Goal: Task Accomplishment & Management: Use online tool/utility

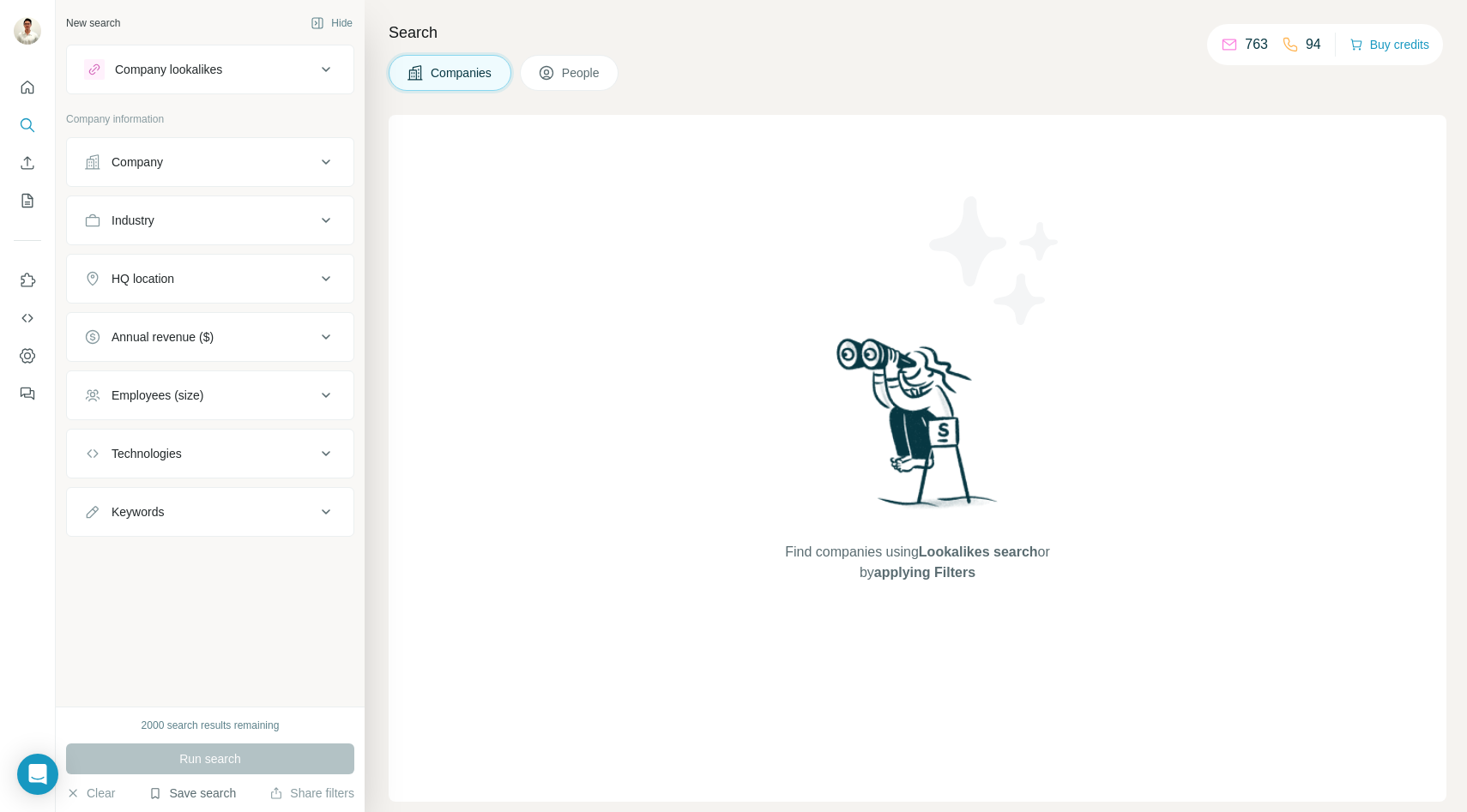
click at [206, 801] on button "Save search" at bounding box center [192, 793] width 88 height 17
click at [222, 684] on div "New search Hide Company lookalikes Company information Company Industry HQ loca…" at bounding box center [210, 353] width 309 height 706
click at [186, 798] on button "Save search" at bounding box center [192, 793] width 88 height 17
click at [226, 764] on div "View my saved searches" at bounding box center [242, 763] width 181 height 35
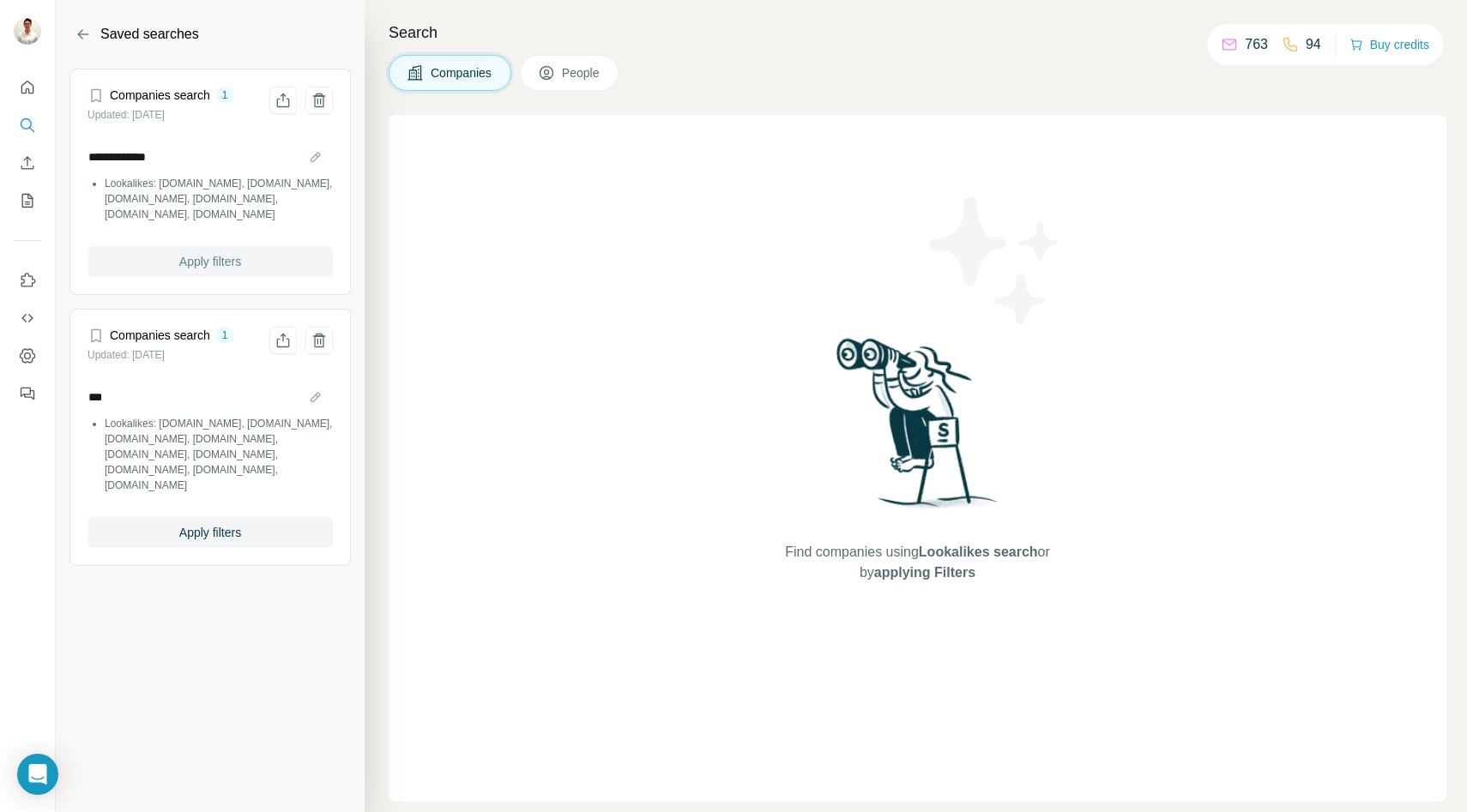
click at [209, 259] on span "Apply filters" at bounding box center [210, 262] width 62 height 17
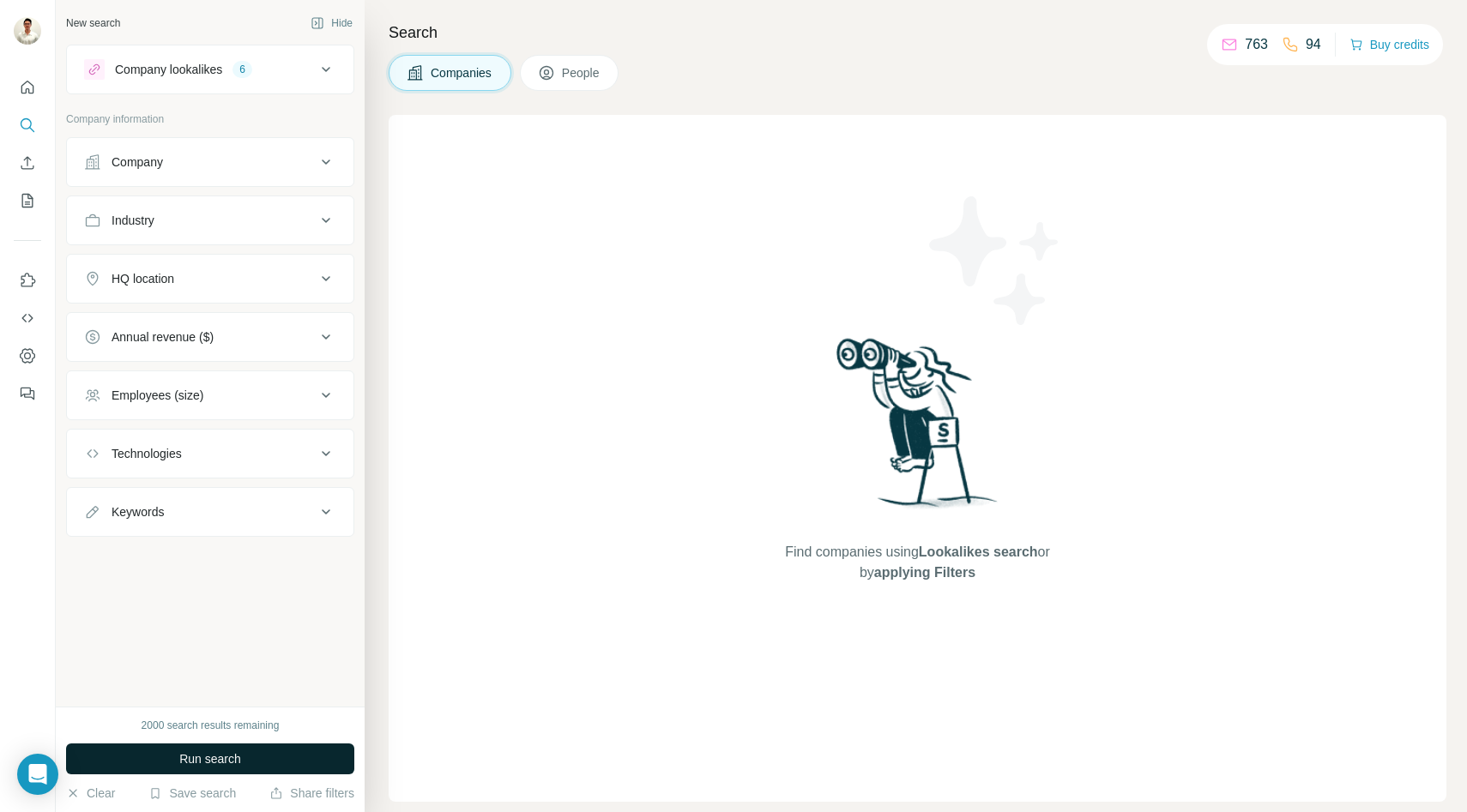
click at [205, 744] on button "Run search" at bounding box center [210, 759] width 288 height 31
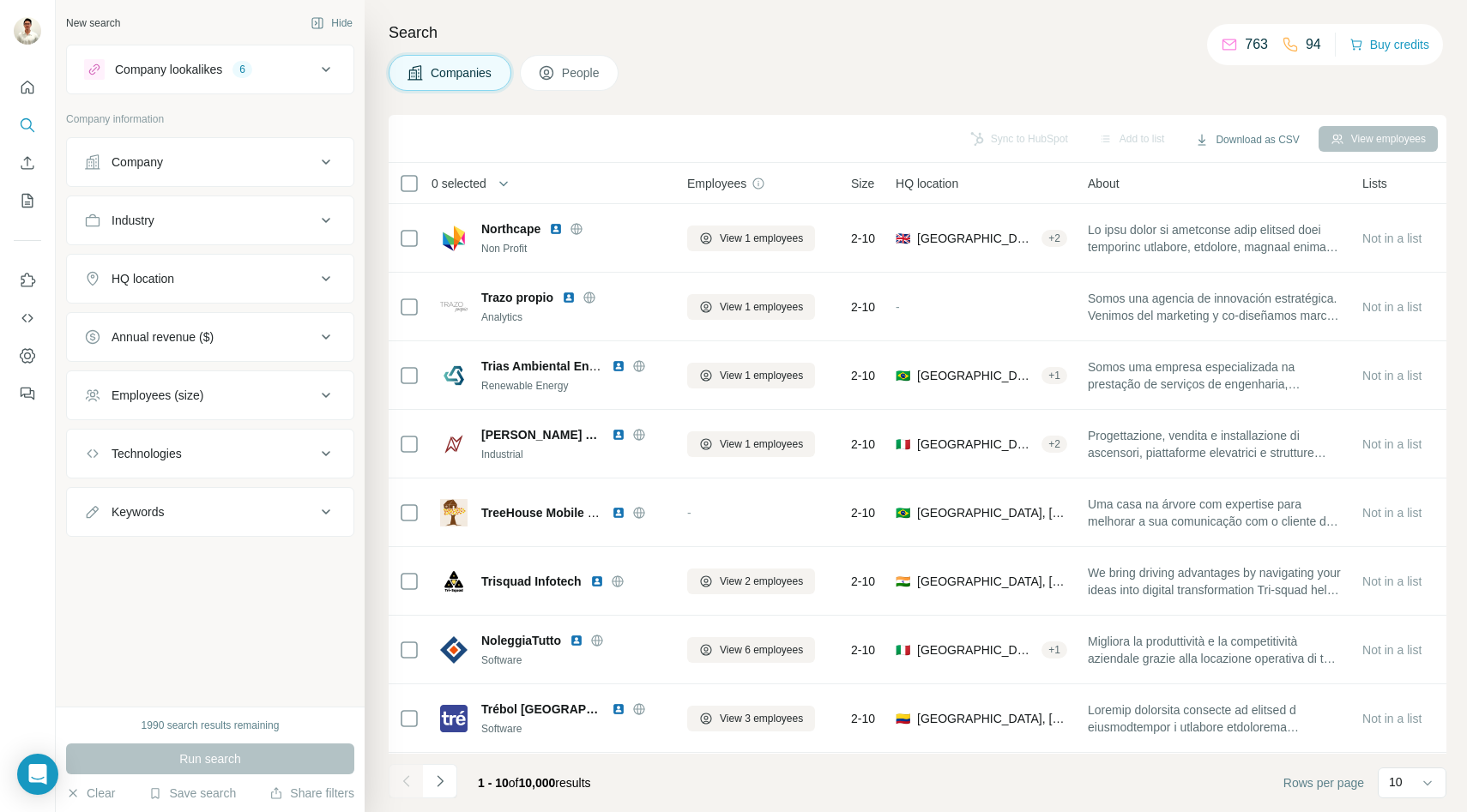
click at [341, 80] on button "Company lookalikes 6" at bounding box center [210, 69] width 286 height 41
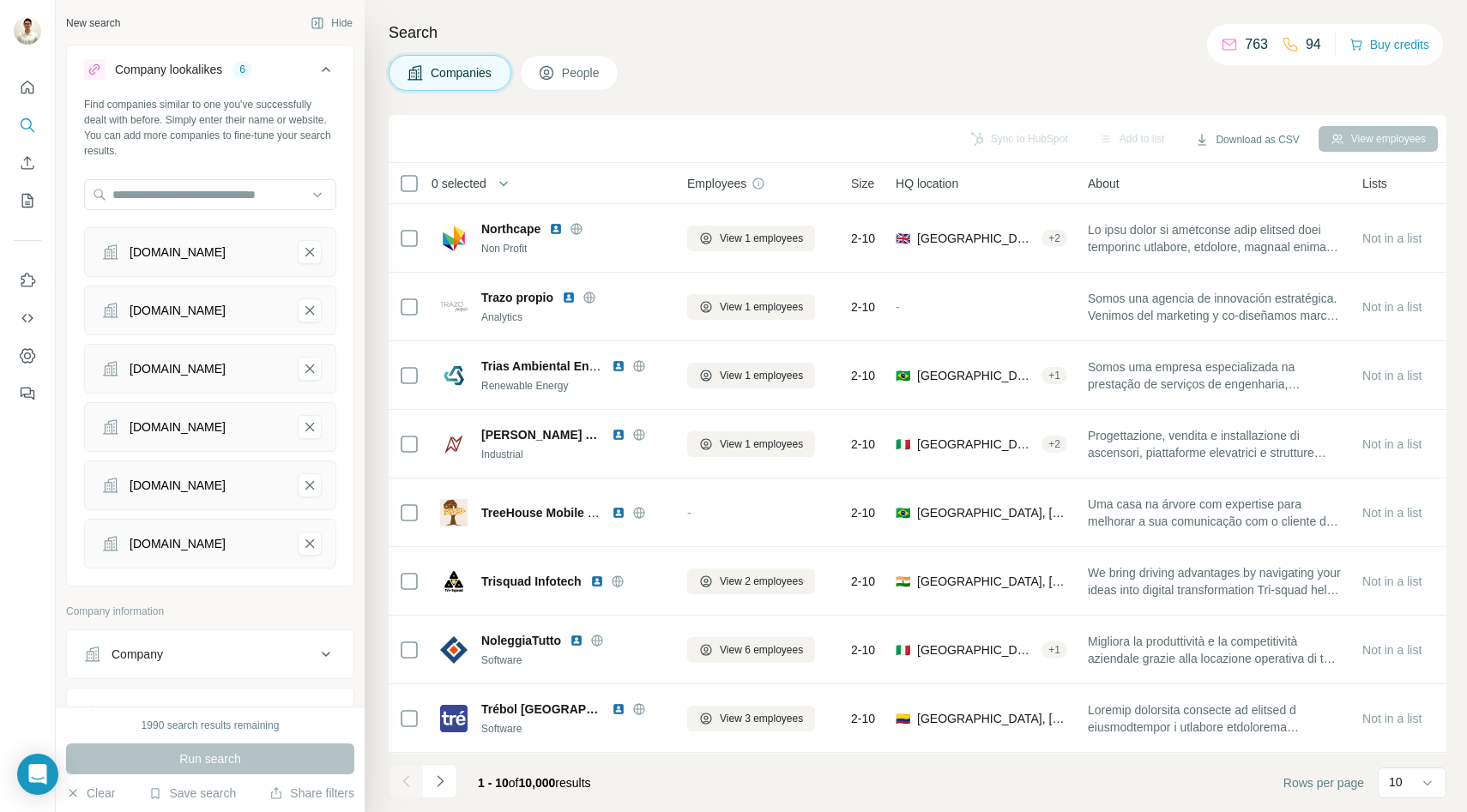
click at [341, 80] on button "Company lookalikes 6" at bounding box center [210, 72] width 286 height 48
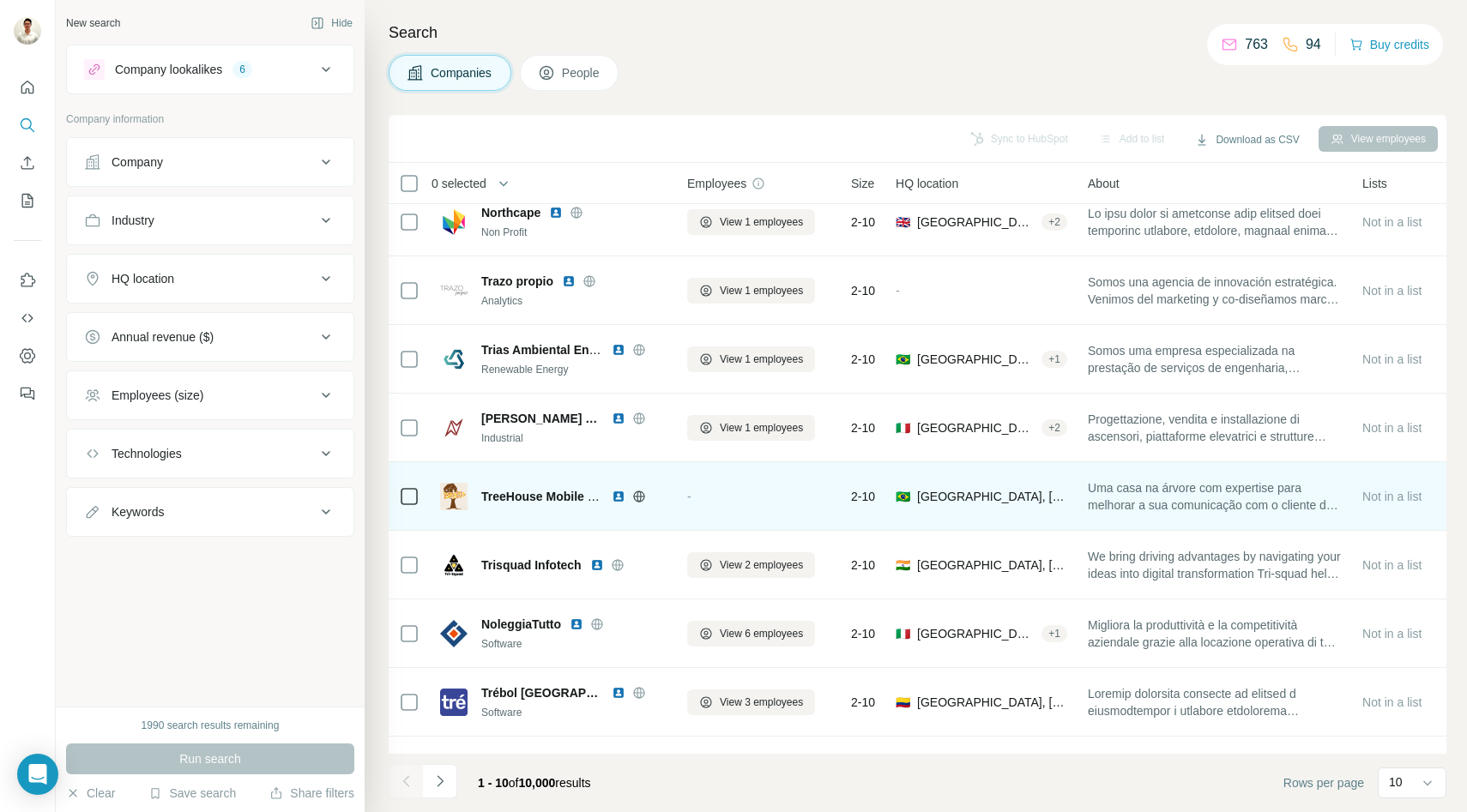
scroll to position [136, 0]
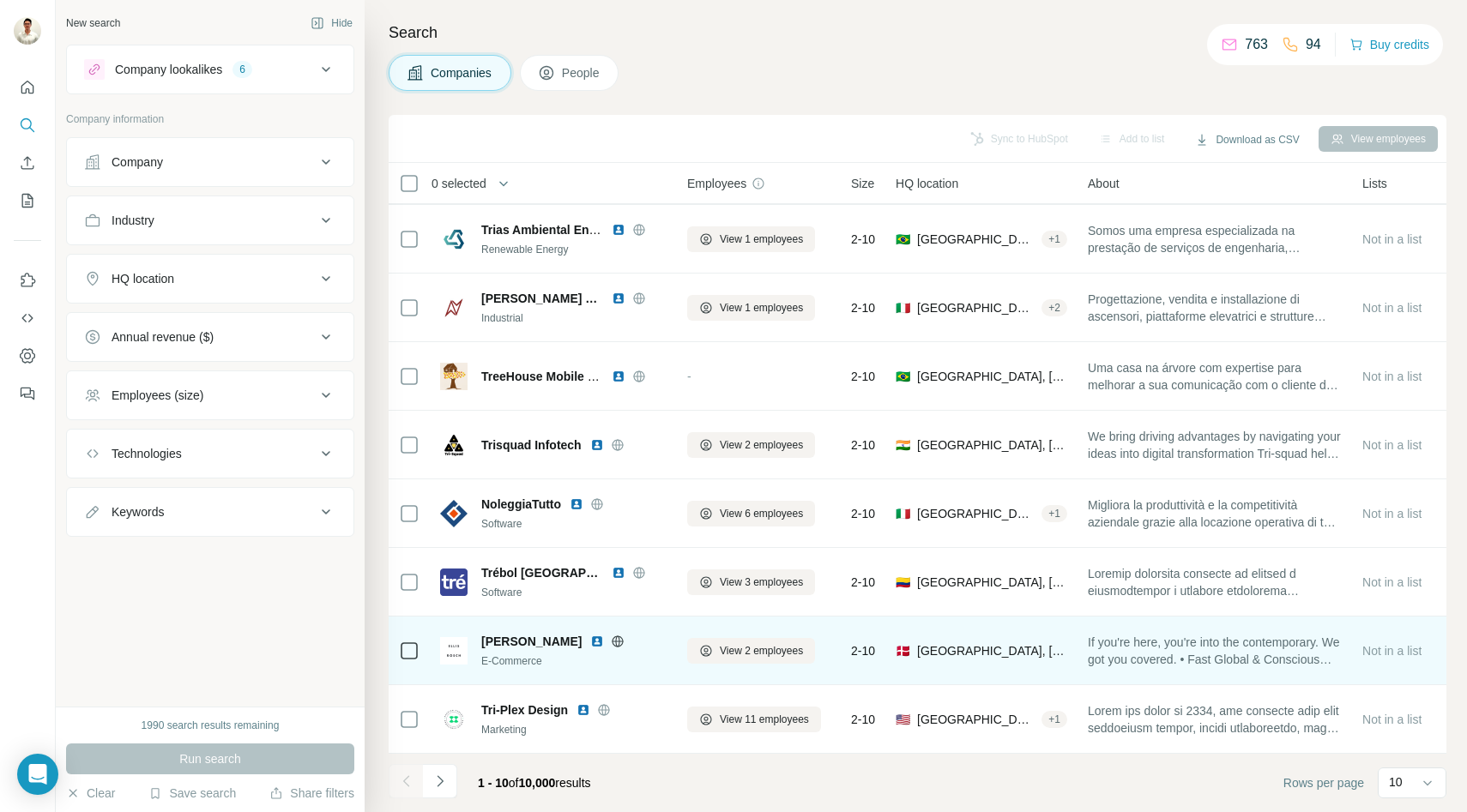
click at [611, 639] on icon at bounding box center [618, 641] width 14 height 14
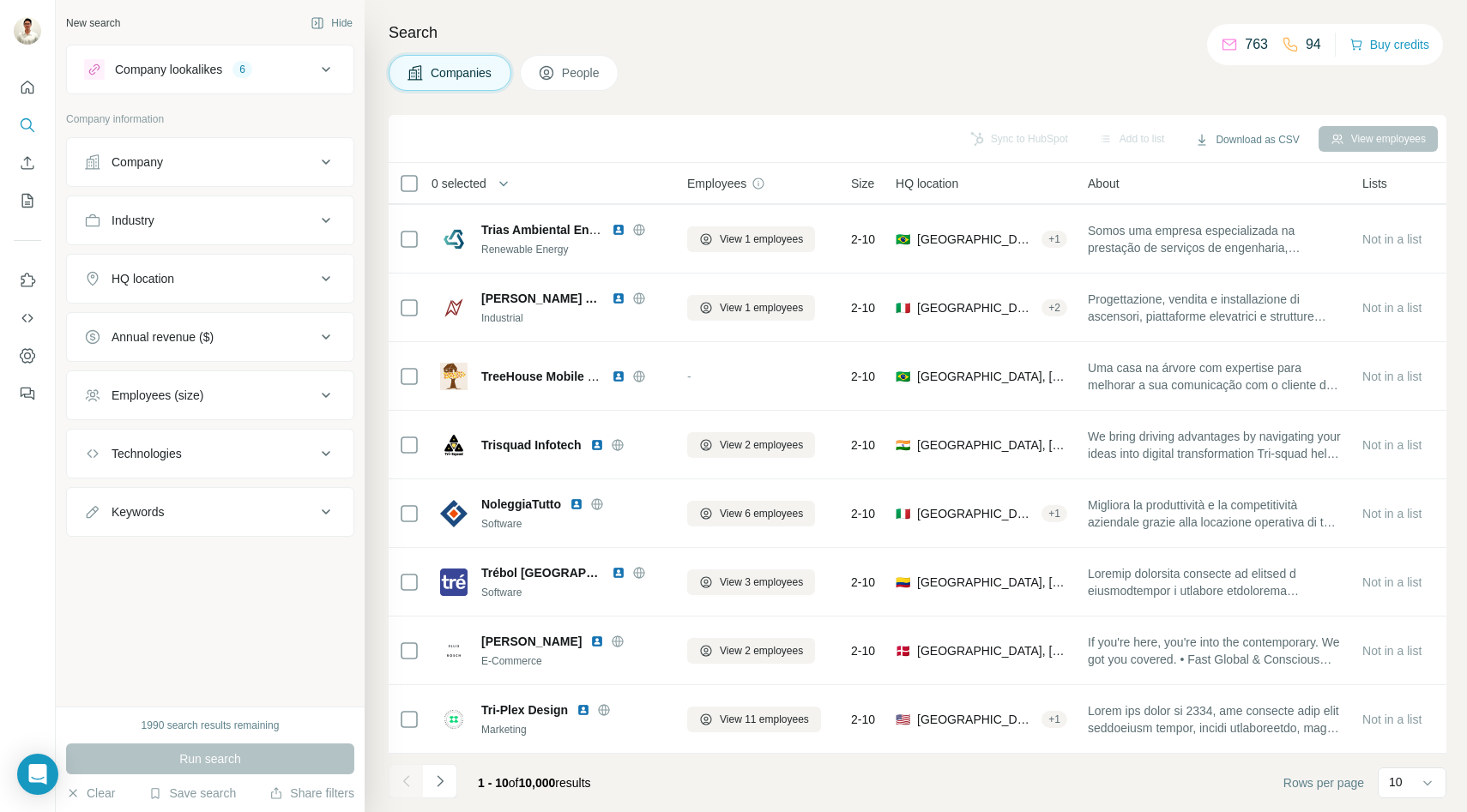
click at [334, 60] on icon at bounding box center [326, 69] width 21 height 21
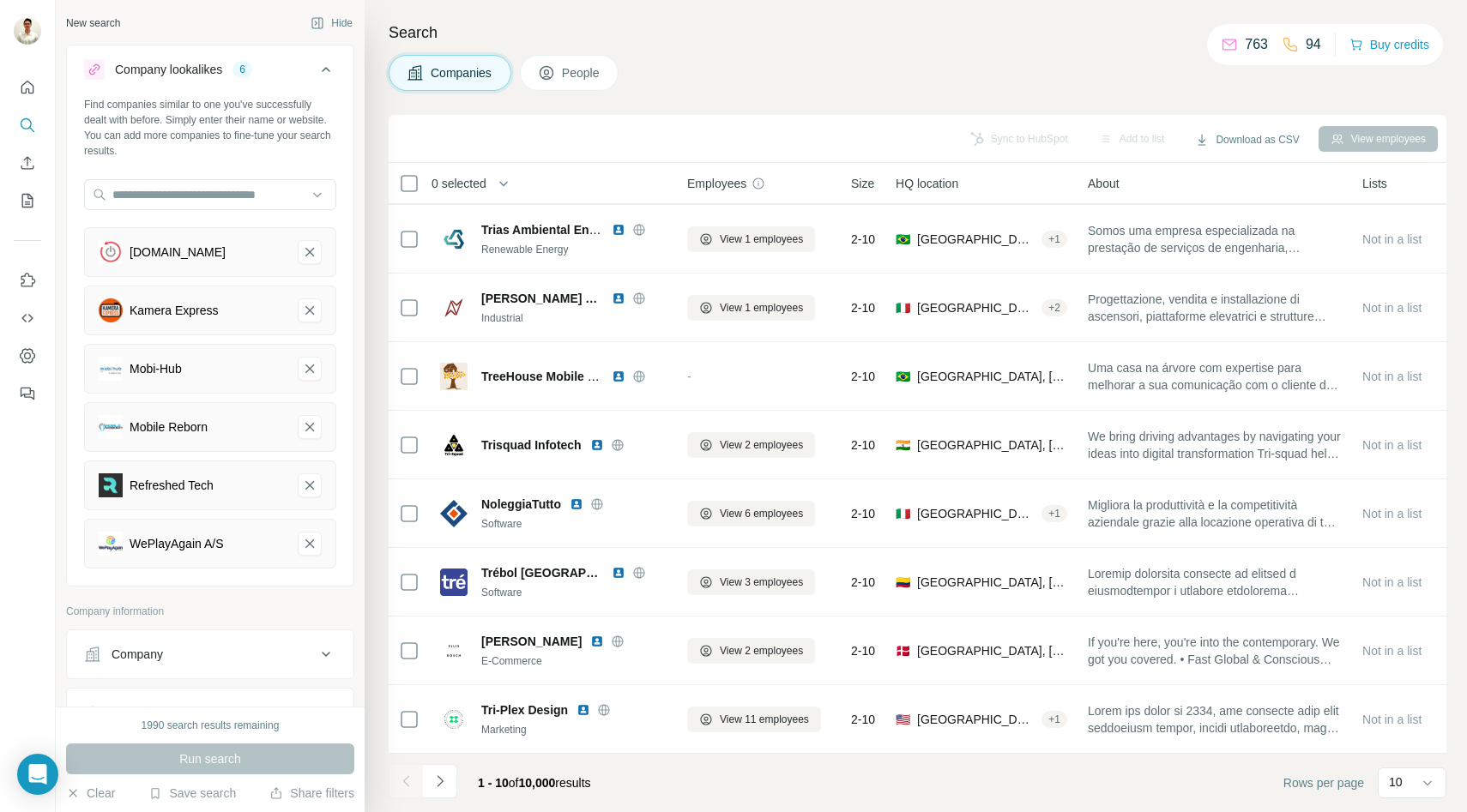
click at [334, 60] on icon at bounding box center [326, 69] width 21 height 21
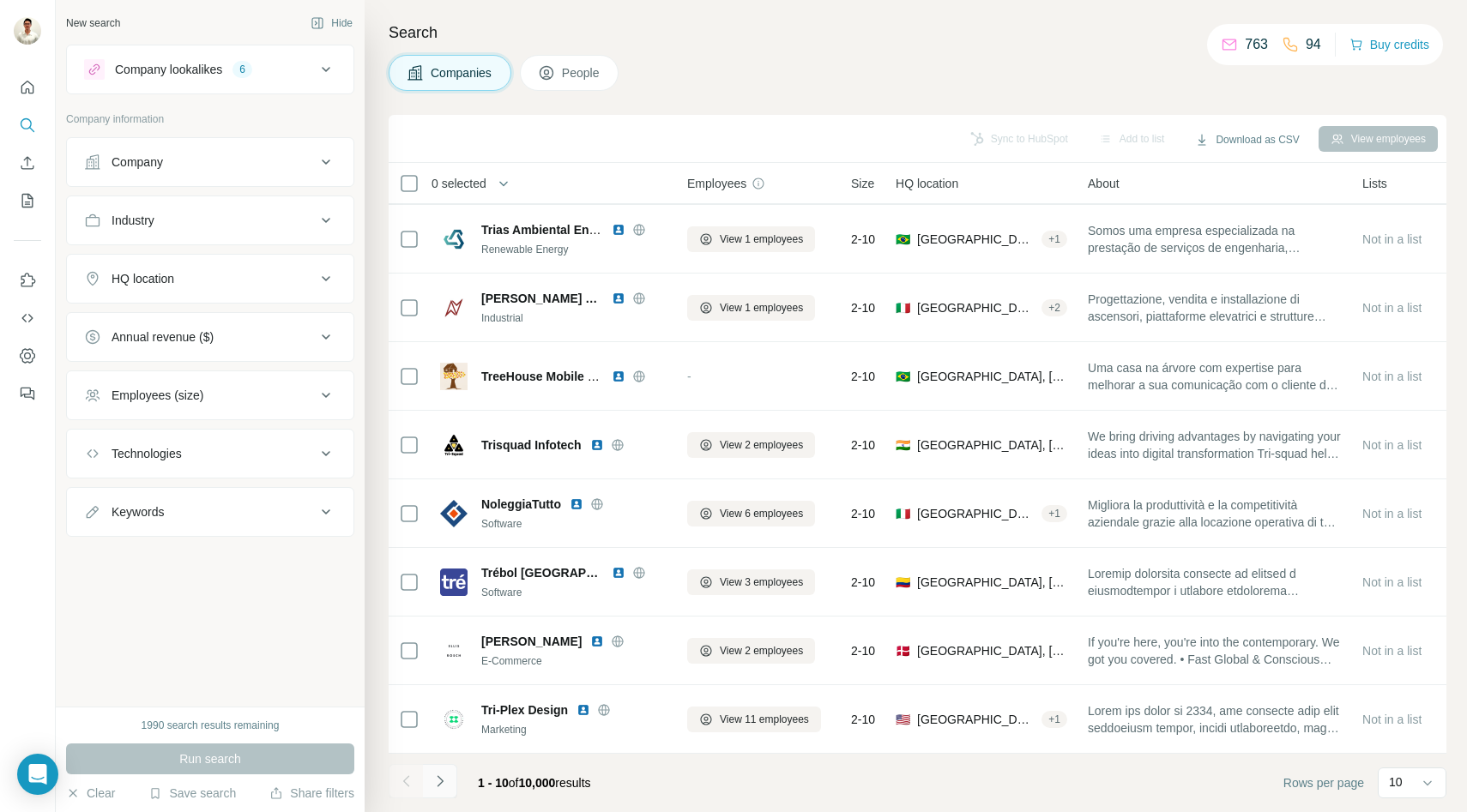
click at [438, 783] on icon "Navigate to next page" at bounding box center [440, 781] width 17 height 17
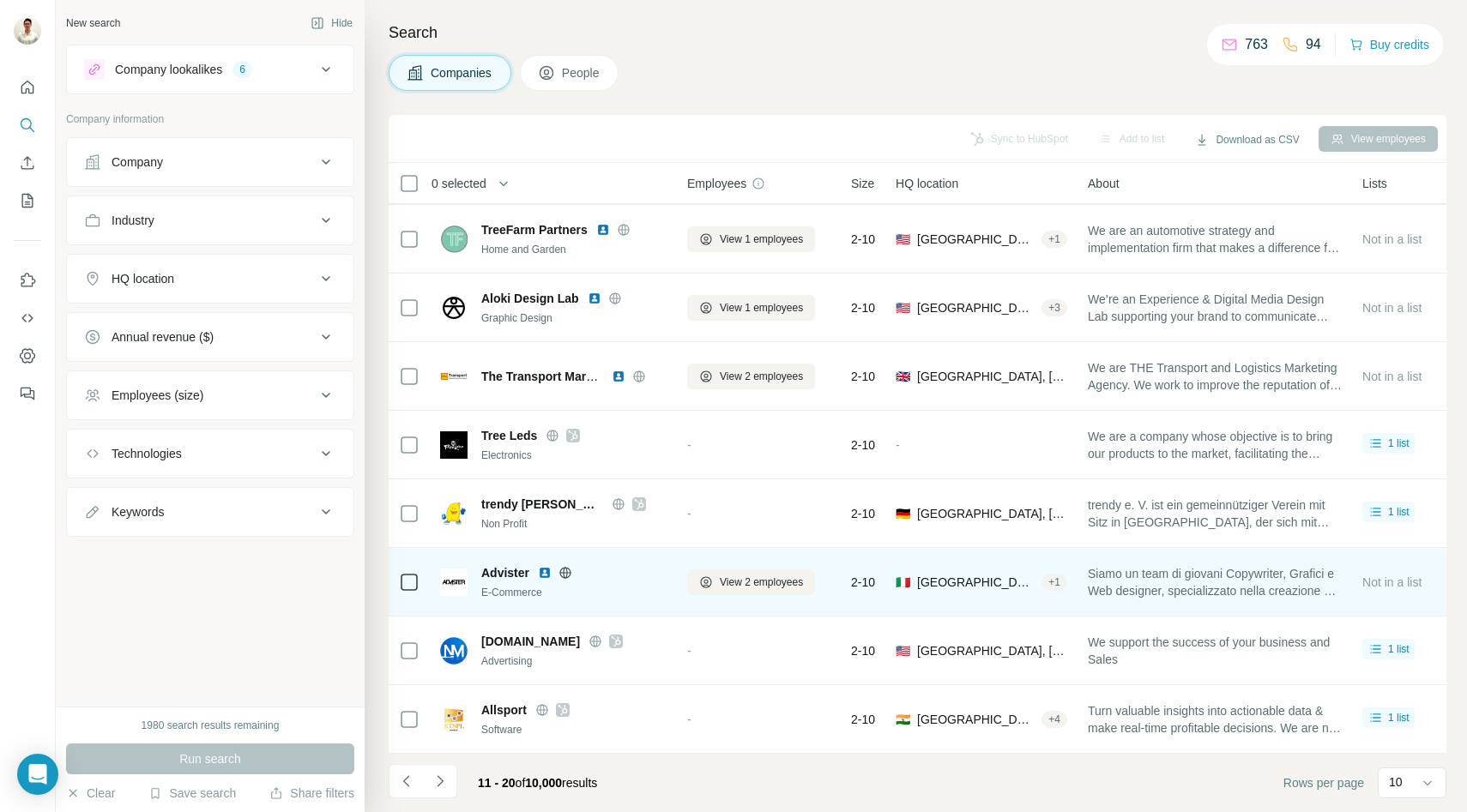
click at [564, 567] on icon at bounding box center [564, 572] width 4 height 11
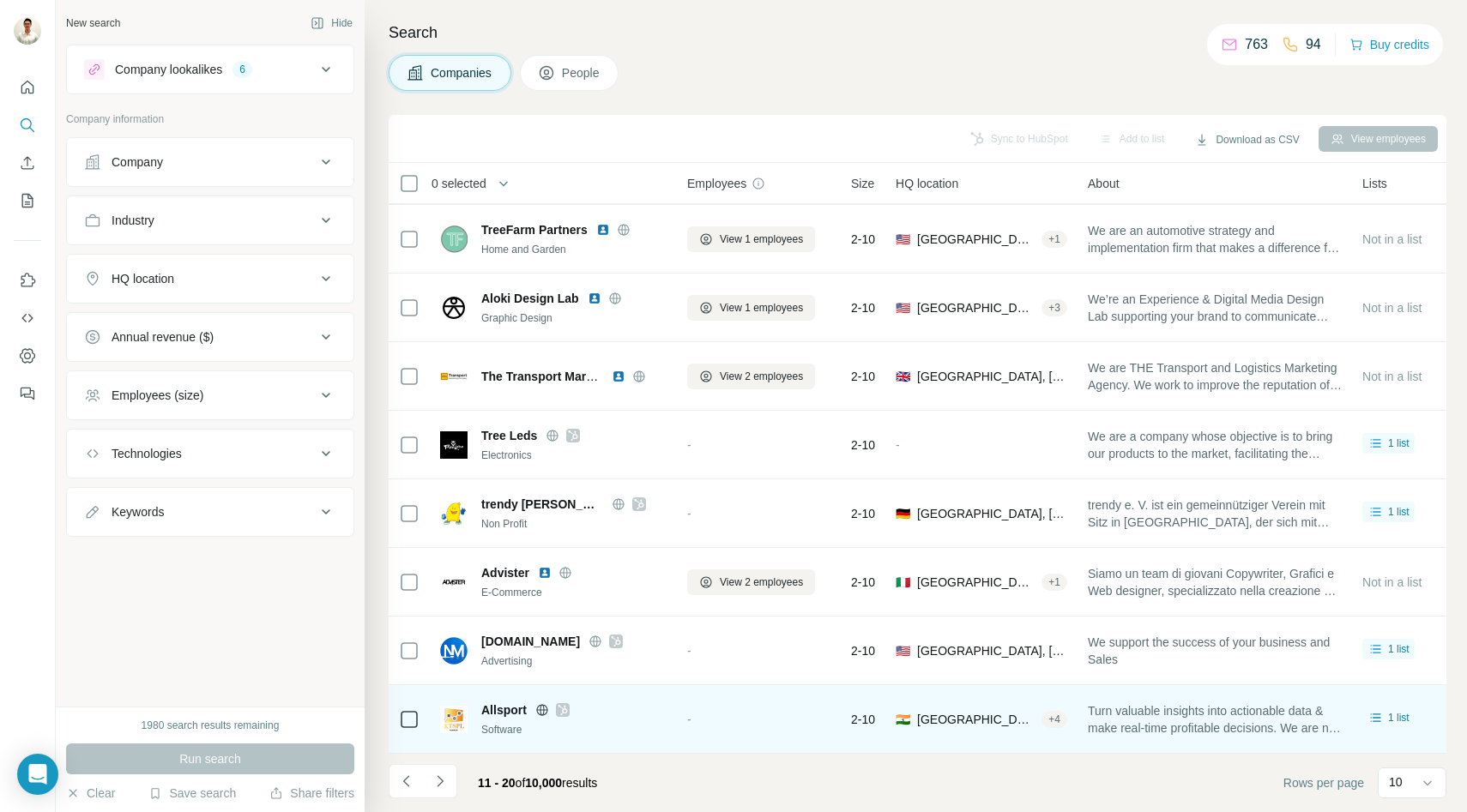
click at [559, 704] on icon at bounding box center [562, 710] width 10 height 14
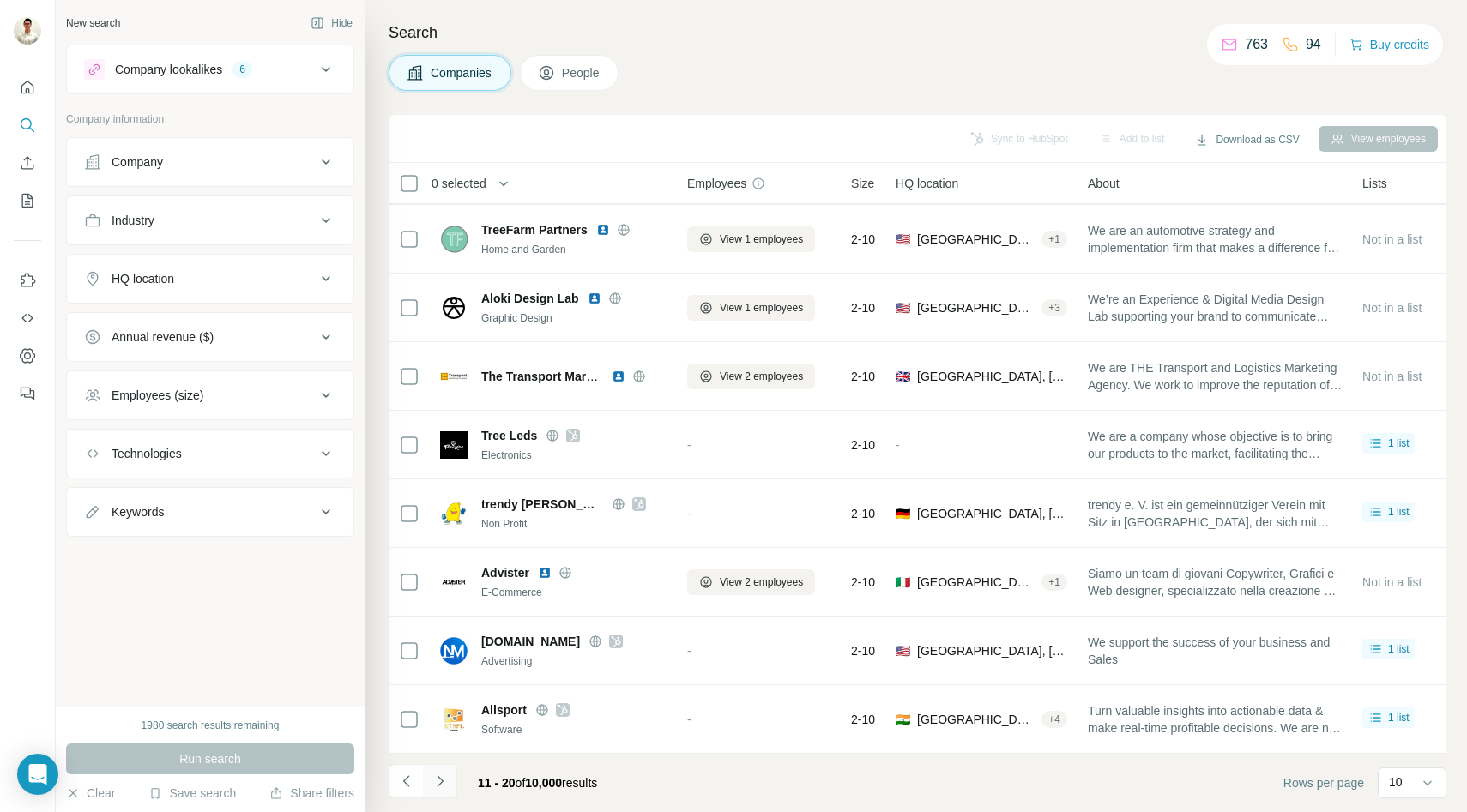
click at [444, 783] on icon "Navigate to next page" at bounding box center [440, 781] width 17 height 17
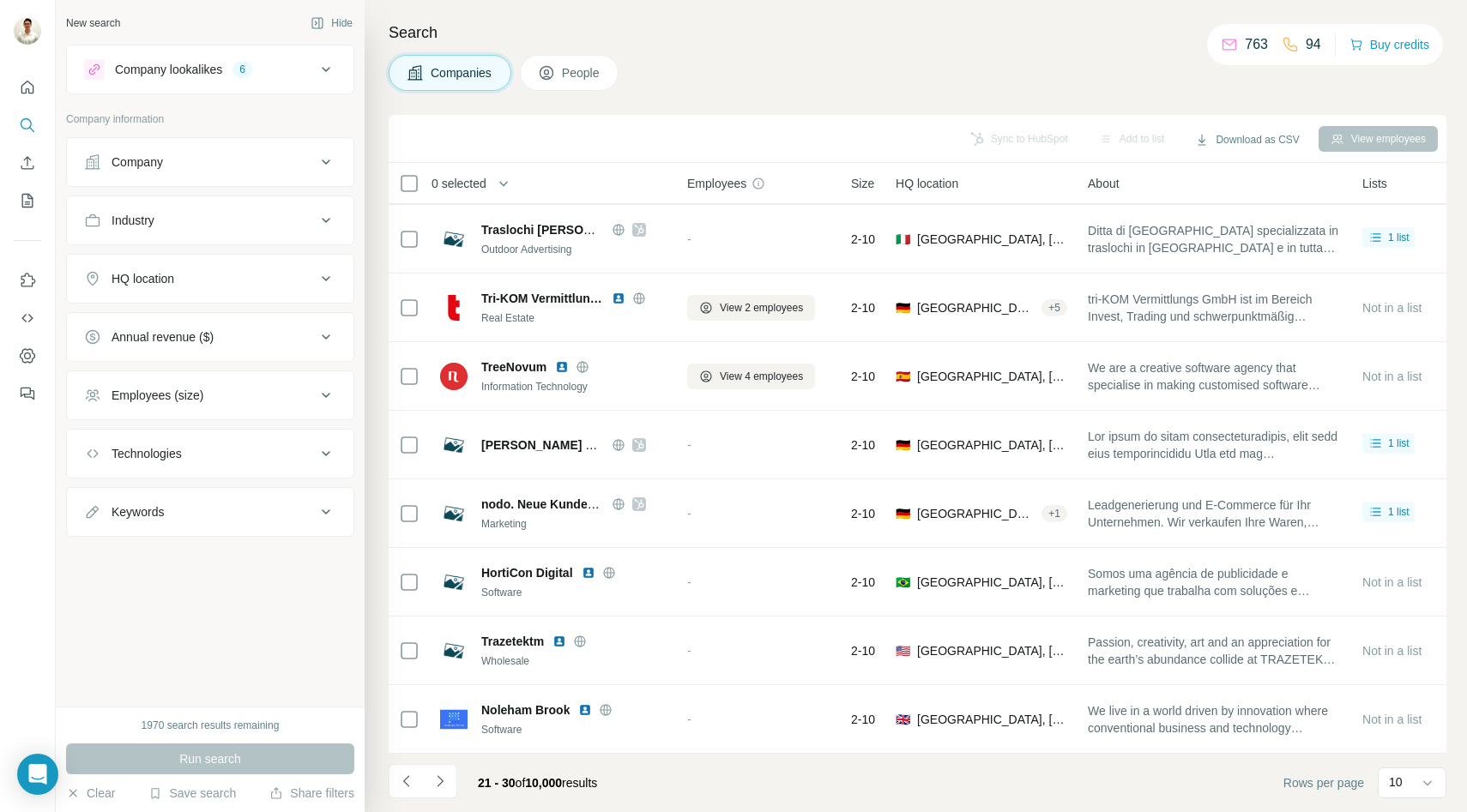
click at [207, 763] on div "Run search" at bounding box center [210, 759] width 288 height 31
click at [194, 752] on div "Run search" at bounding box center [210, 759] width 288 height 31
click at [201, 791] on button "Save search" at bounding box center [192, 793] width 88 height 17
click at [220, 763] on div "View my saved searches" at bounding box center [242, 763] width 181 height 35
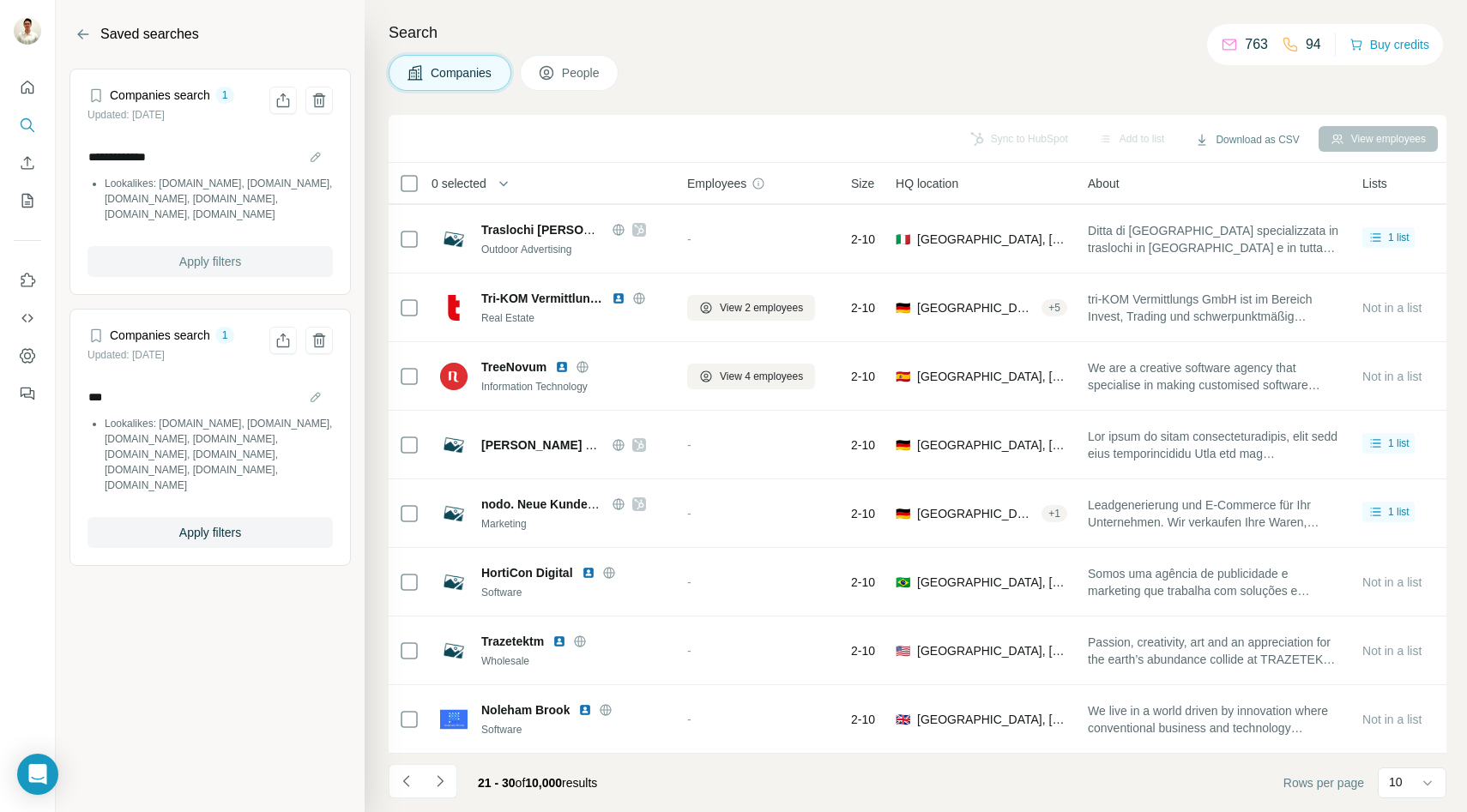
click at [205, 255] on span "Apply filters" at bounding box center [210, 262] width 62 height 17
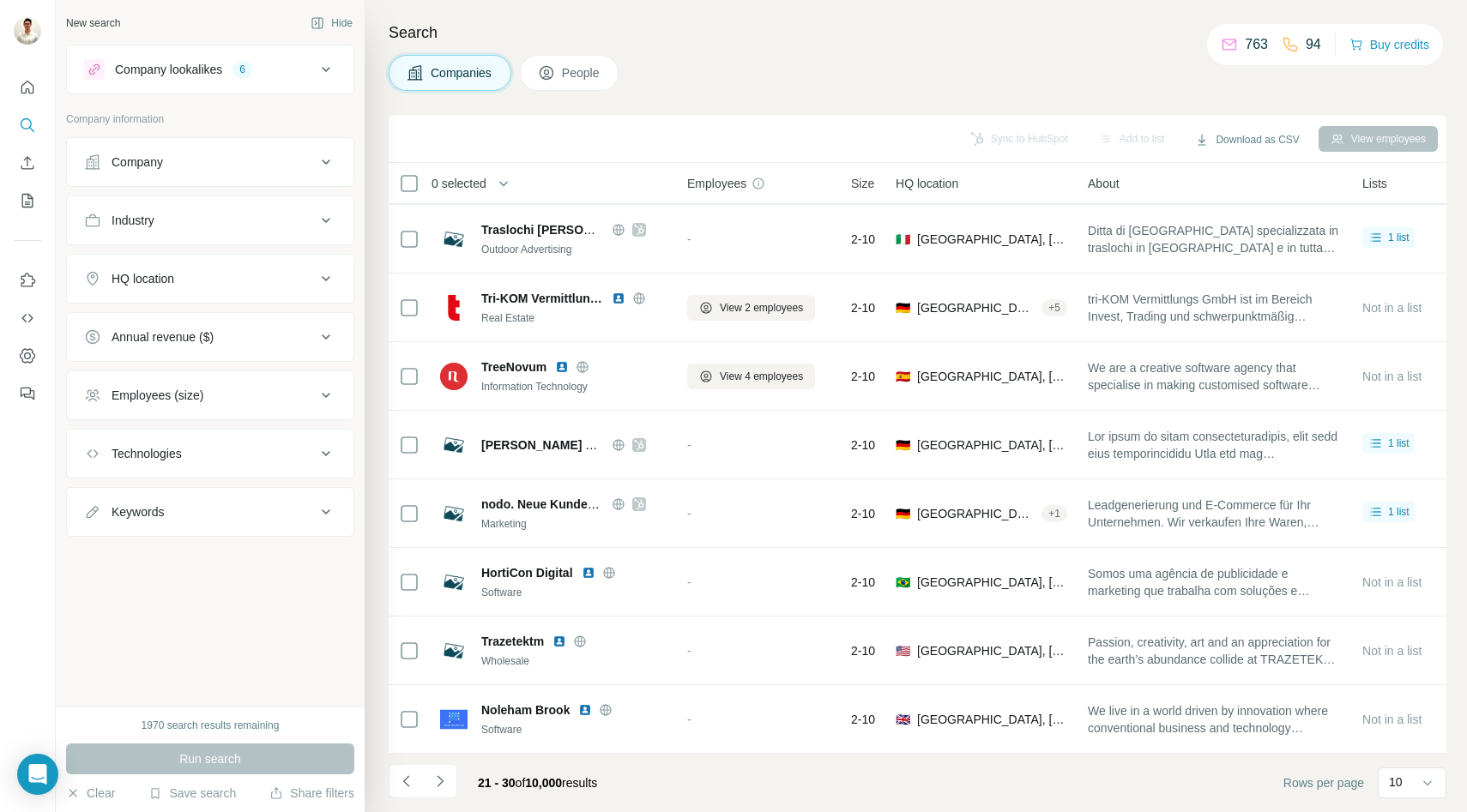
click at [209, 763] on div "Run search" at bounding box center [210, 759] width 288 height 31
click at [445, 769] on button "Navigate to next page" at bounding box center [440, 782] width 35 height 35
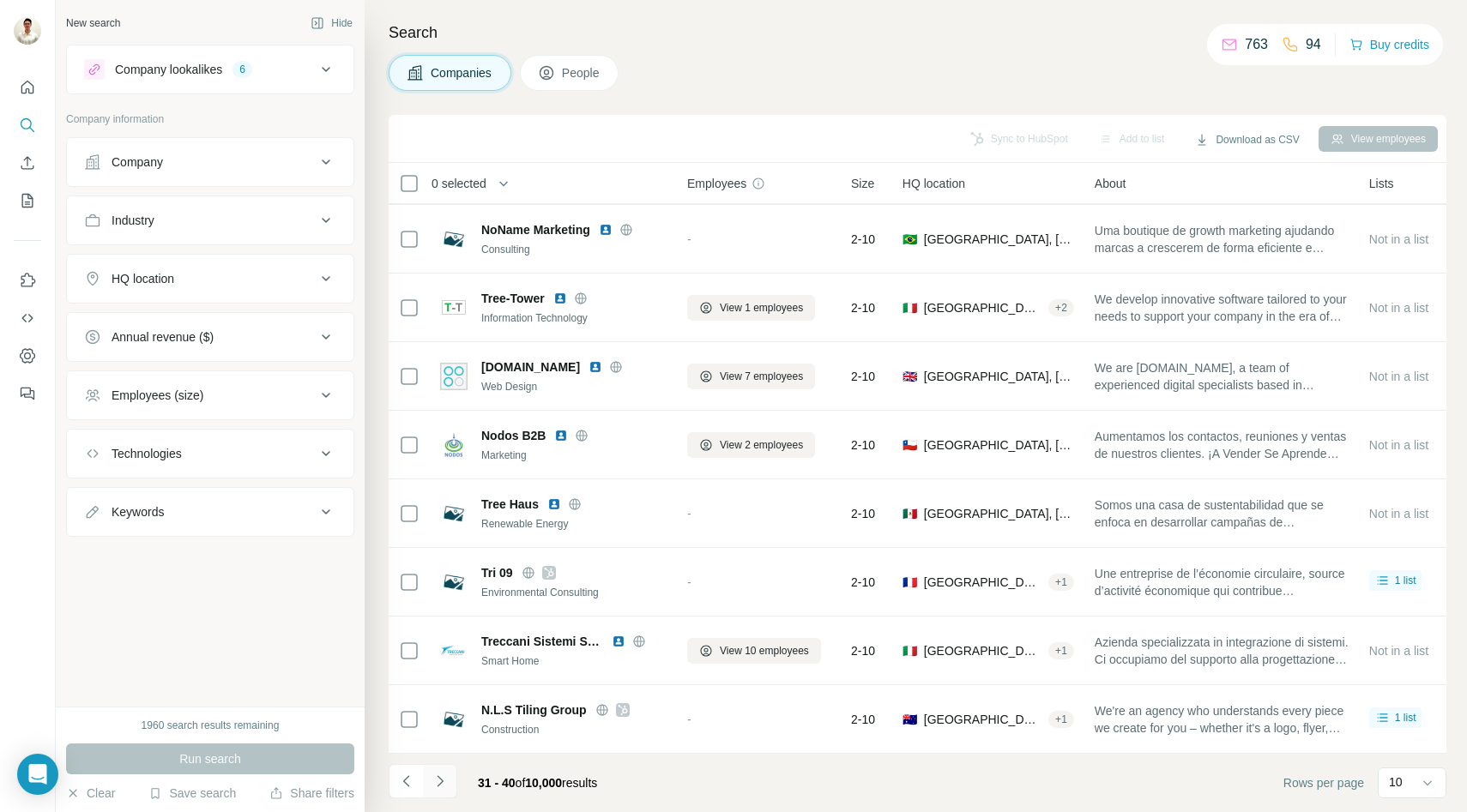
click at [443, 780] on icon "Navigate to next page" at bounding box center [440, 781] width 17 height 17
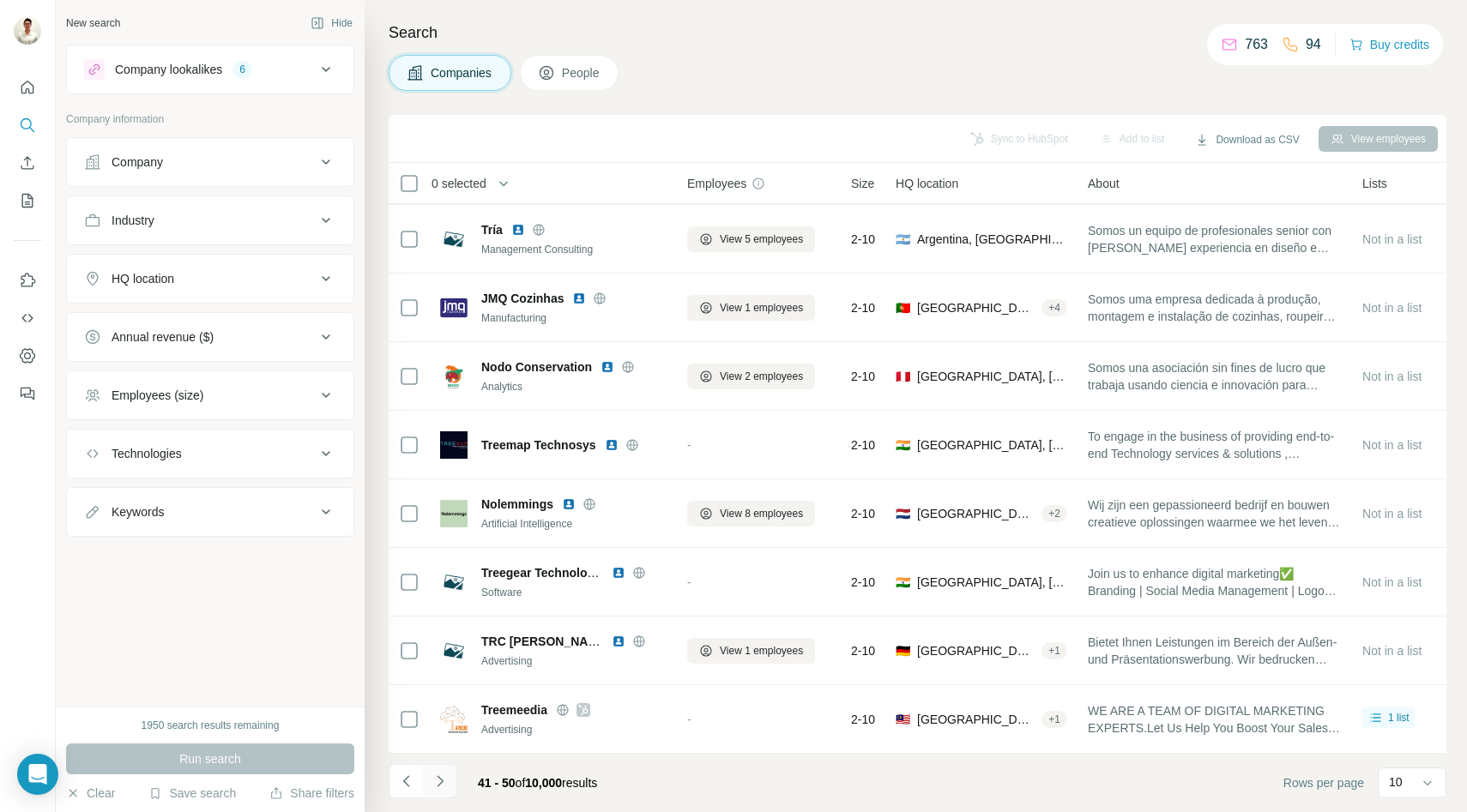
click at [438, 784] on icon "Navigate to next page" at bounding box center [439, 780] width 6 height 11
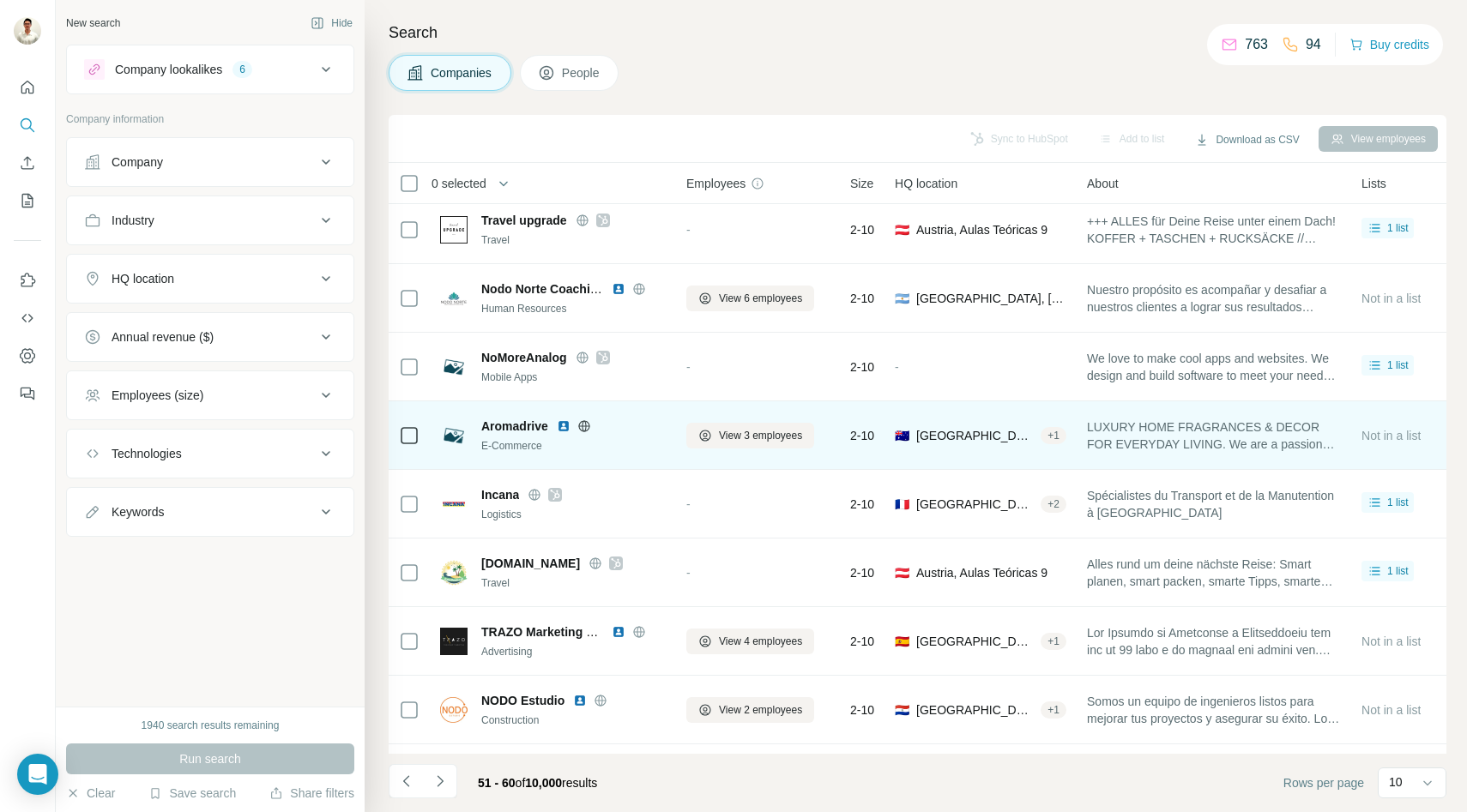
scroll to position [136, 1]
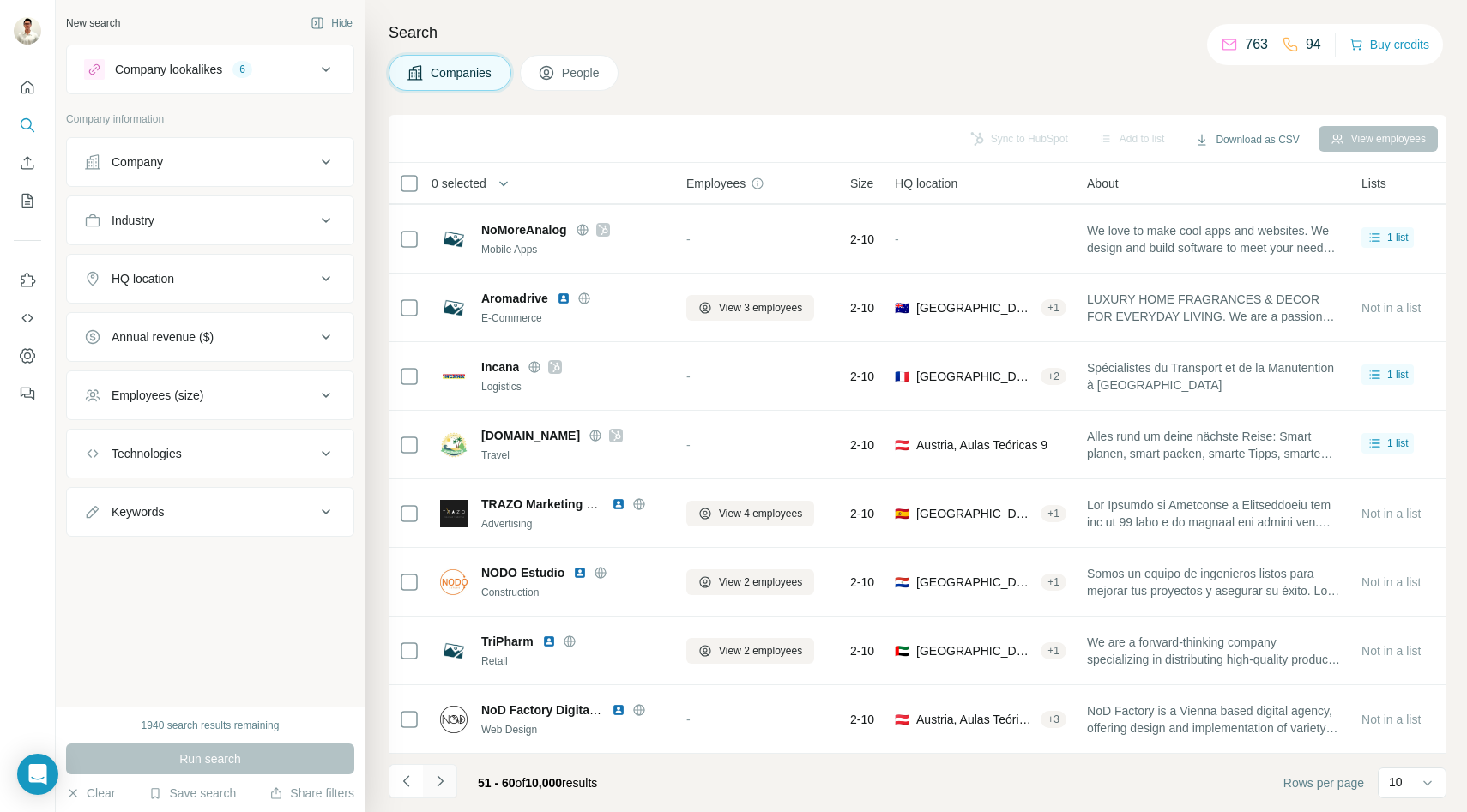
click at [444, 783] on icon "Navigate to next page" at bounding box center [440, 781] width 17 height 17
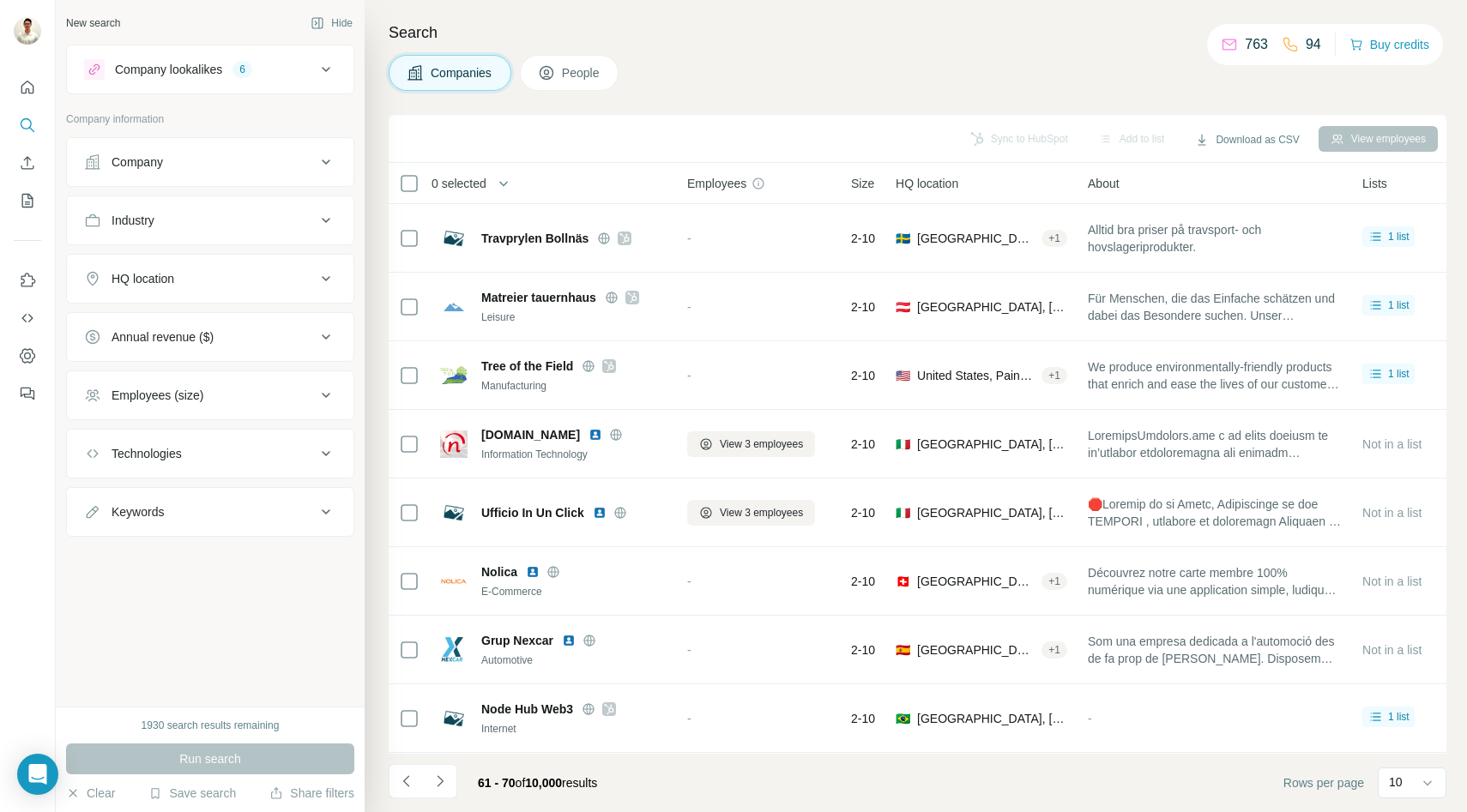
scroll to position [136, 0]
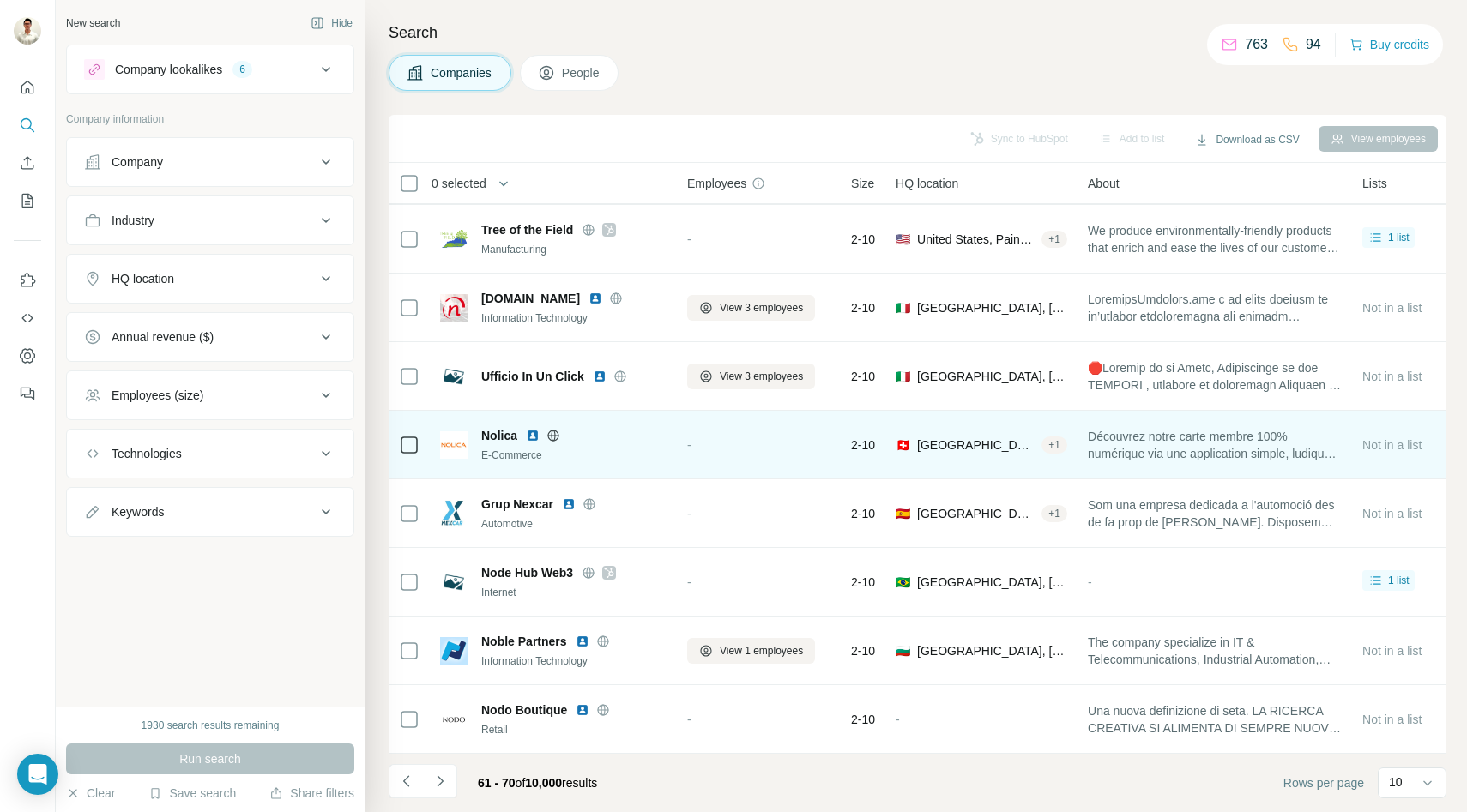
click at [551, 435] on icon at bounding box center [553, 435] width 14 height 14
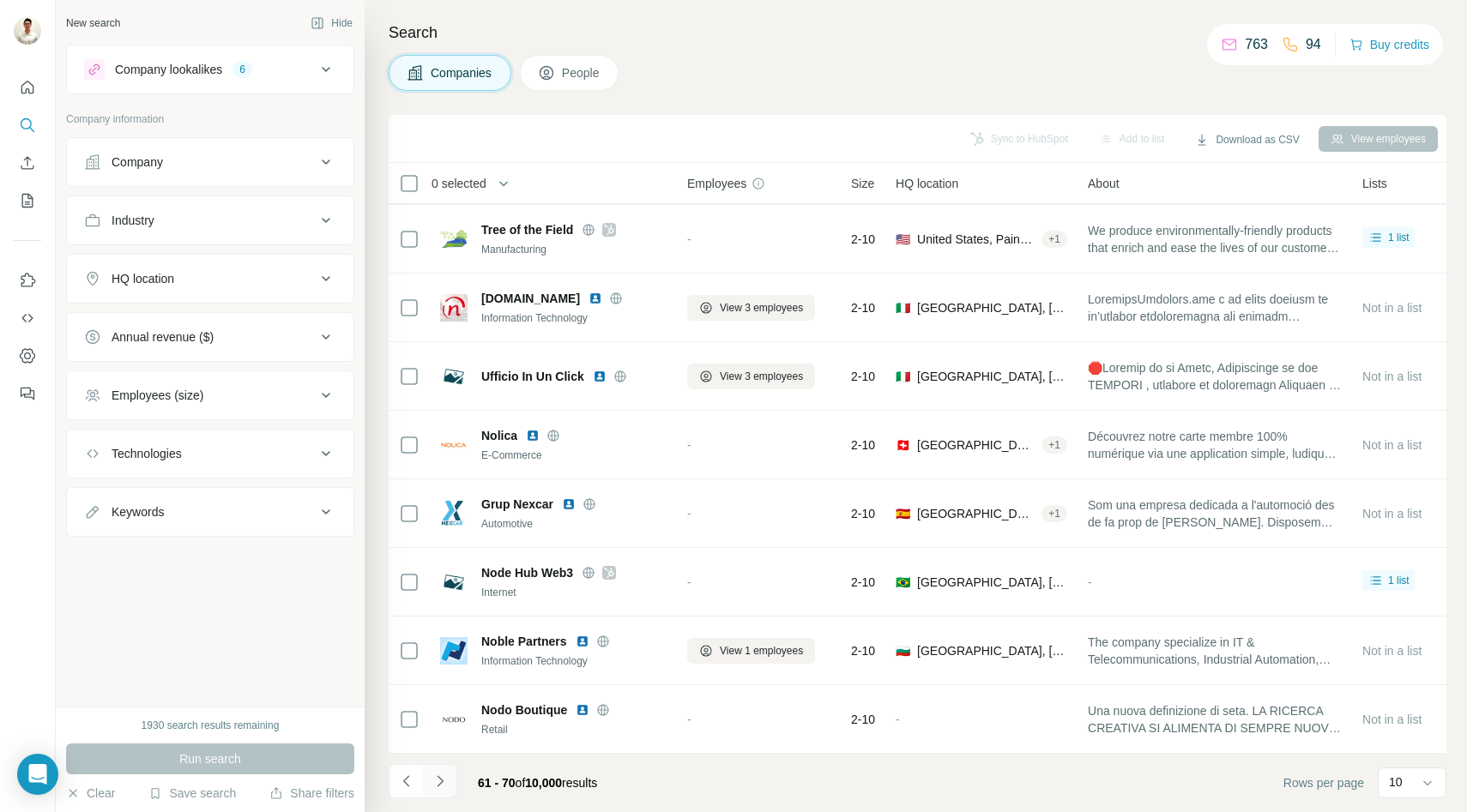
click at [448, 776] on icon "Navigate to next page" at bounding box center [440, 781] width 17 height 17
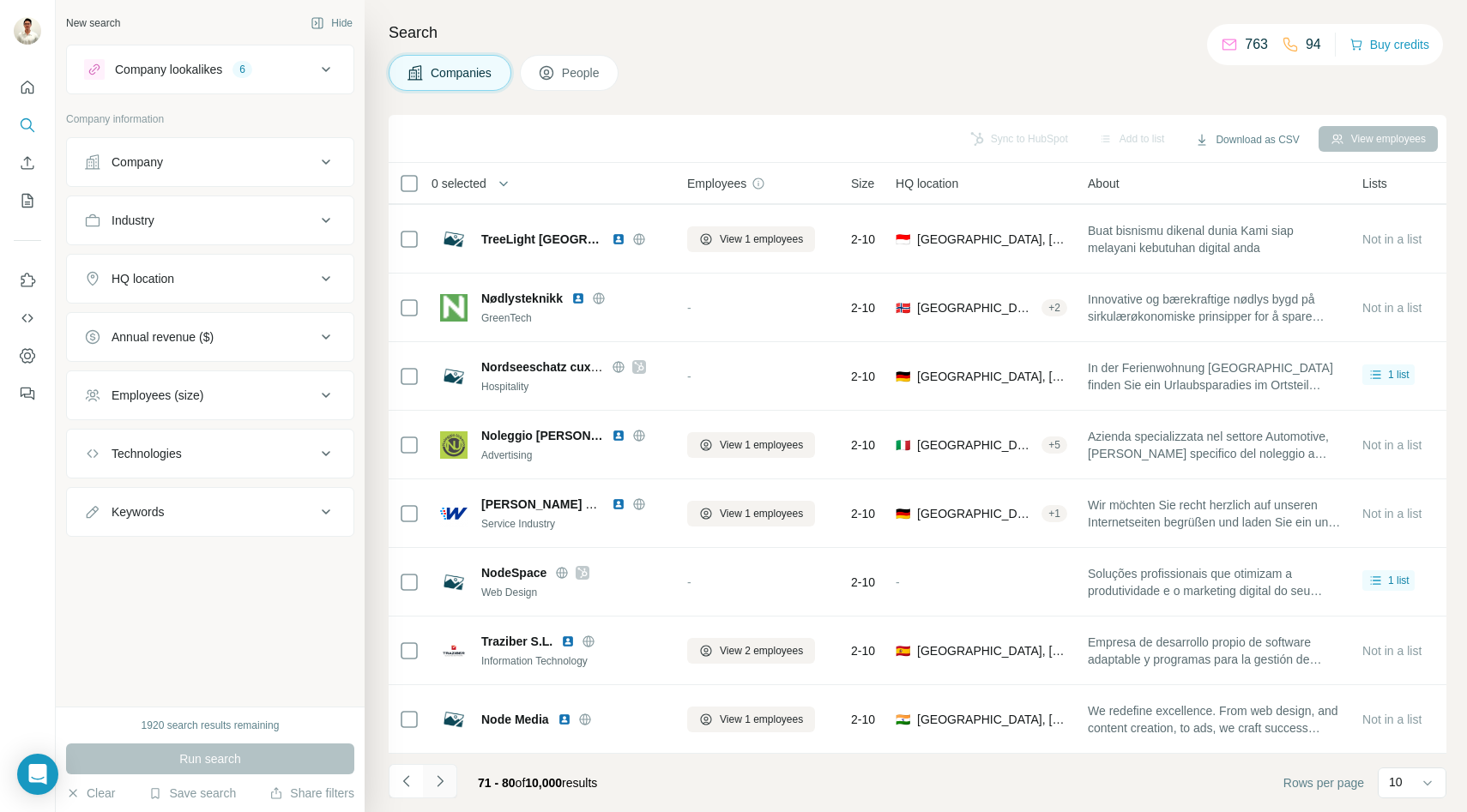
click at [444, 787] on icon "Navigate to next page" at bounding box center [440, 781] width 17 height 17
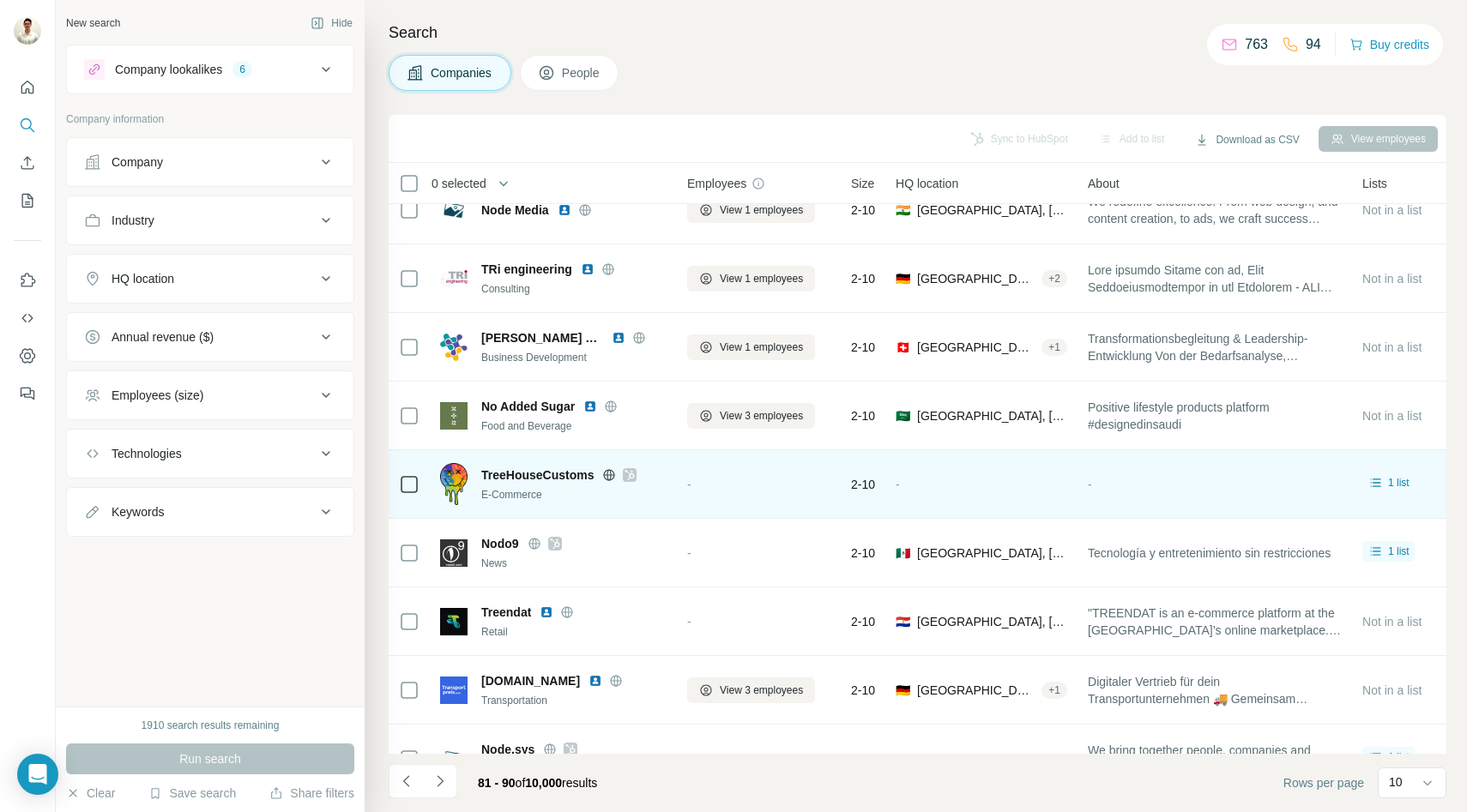
scroll to position [0, 0]
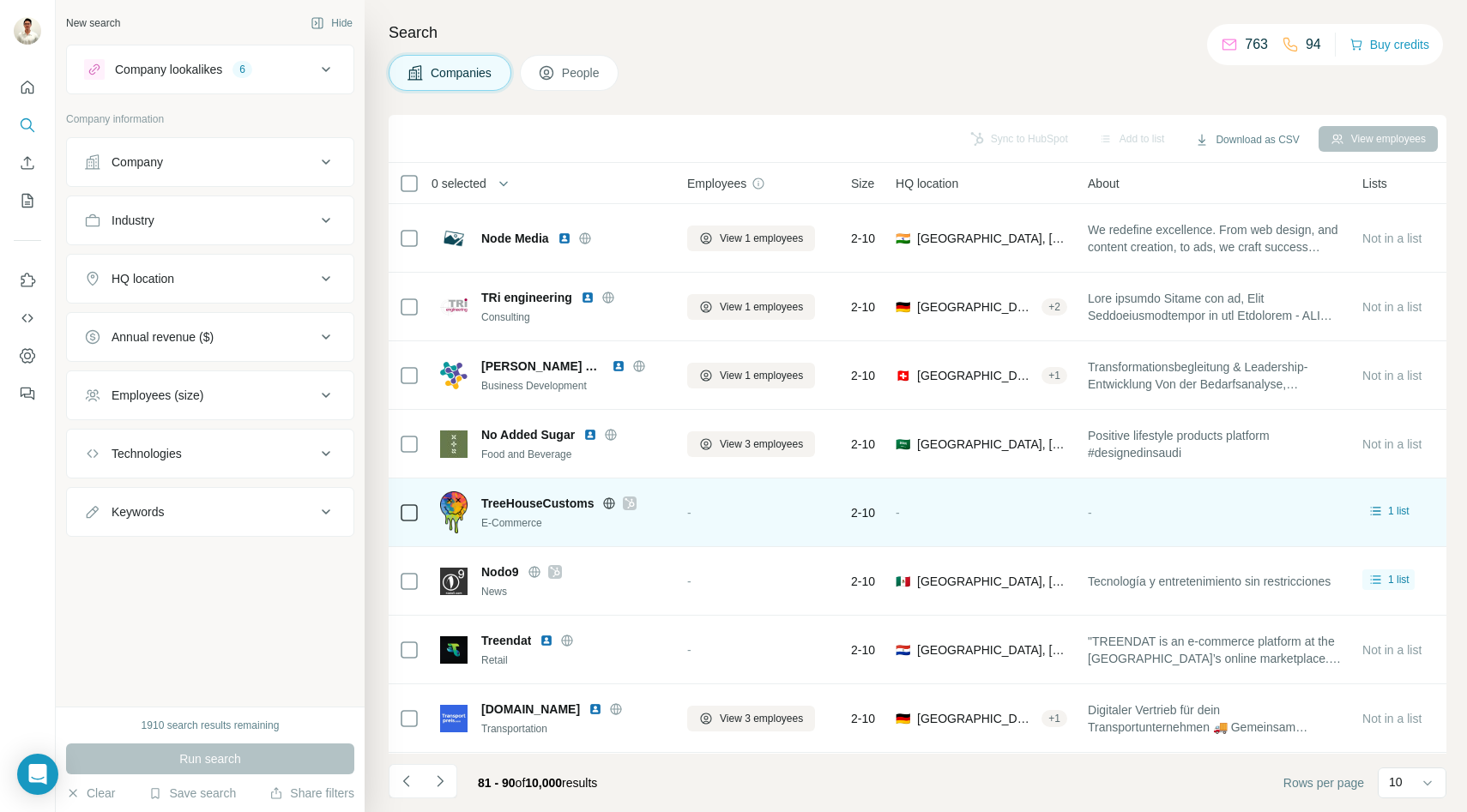
click at [628, 499] on icon at bounding box center [629, 503] width 10 height 14
